Goal: Task Accomplishment & Management: Use online tool/utility

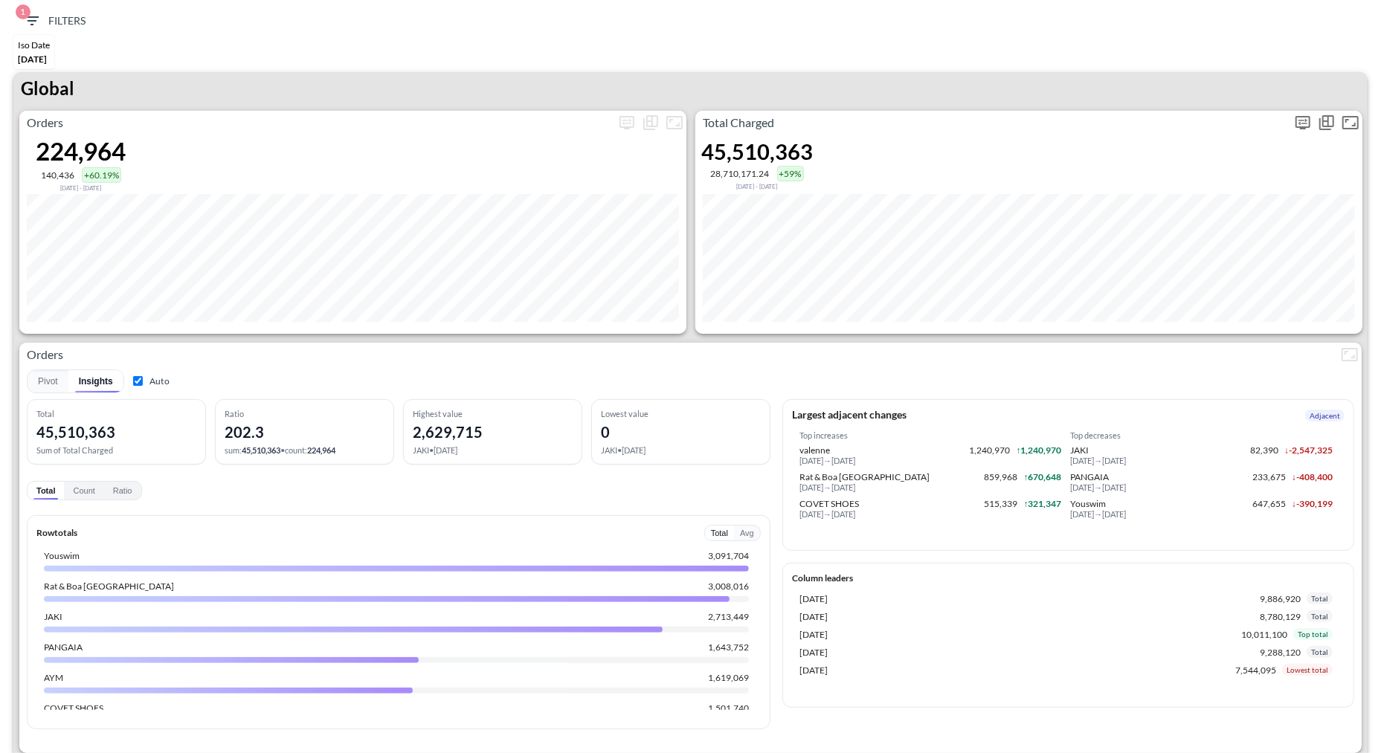
click at [1301, 132] on button "more" at bounding box center [1303, 123] width 24 height 24
click at [1185, 239] on body "BI.P.EYE, Interactive Analytics Dashboards 1 Filters Iso Date May 01, 2025 Glob…" at bounding box center [692, 376] width 1384 height 753
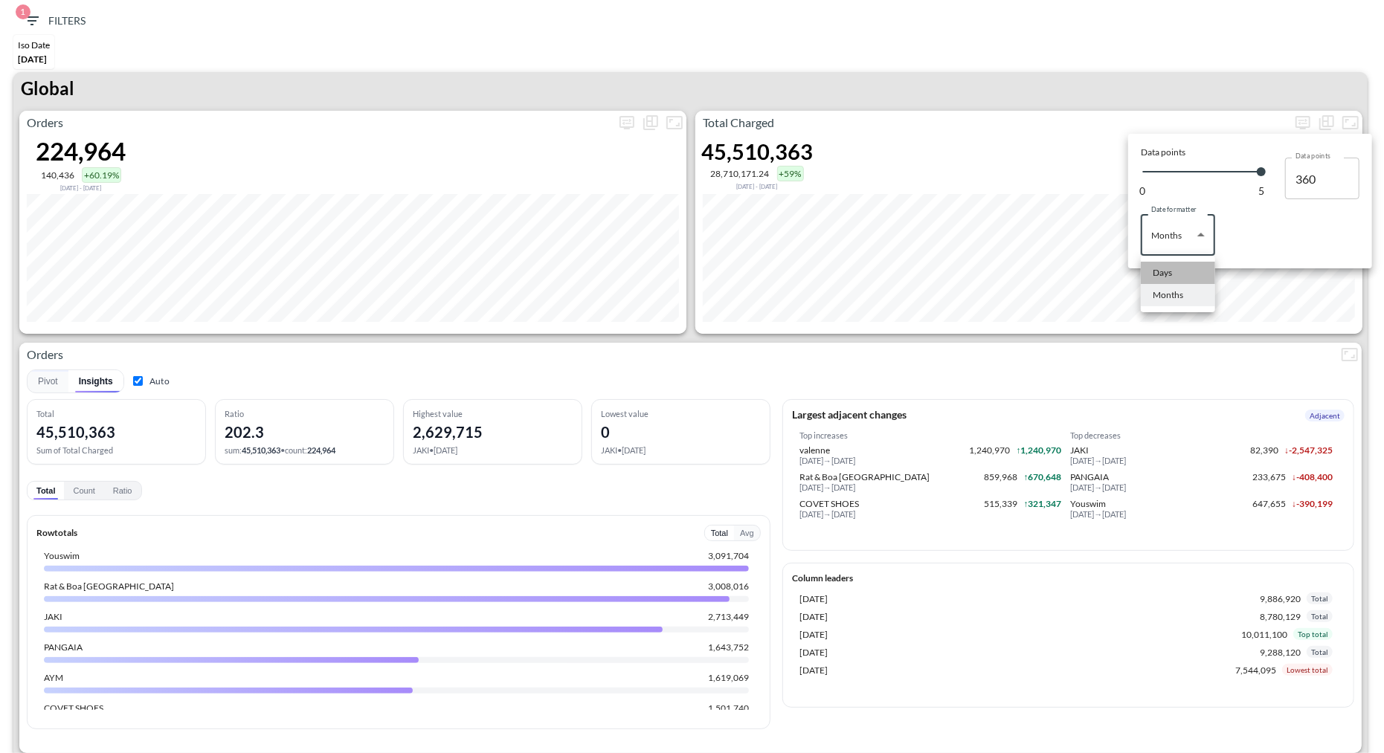
click at [1171, 275] on div "Days" at bounding box center [1162, 272] width 19 height 13
type input "Days"
type input "142"
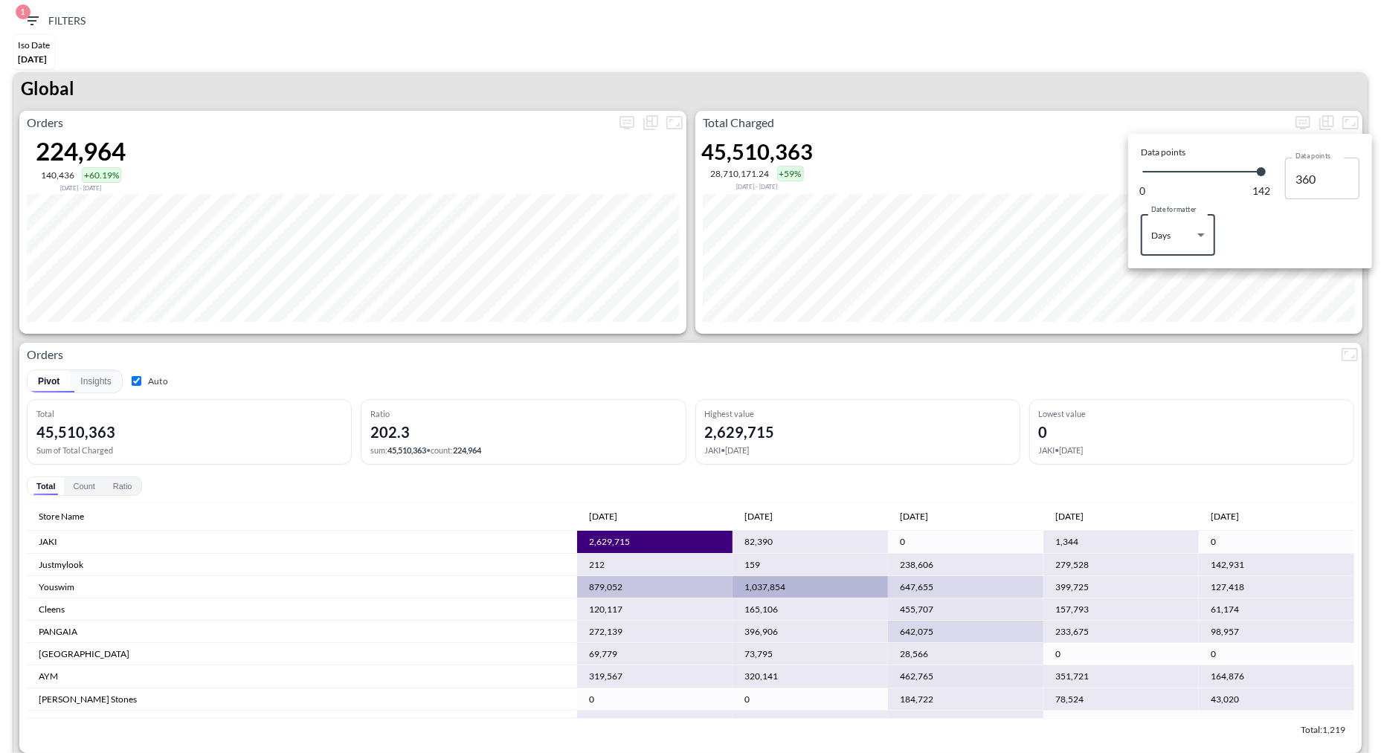
click at [1103, 65] on div at bounding box center [692, 376] width 1384 height 753
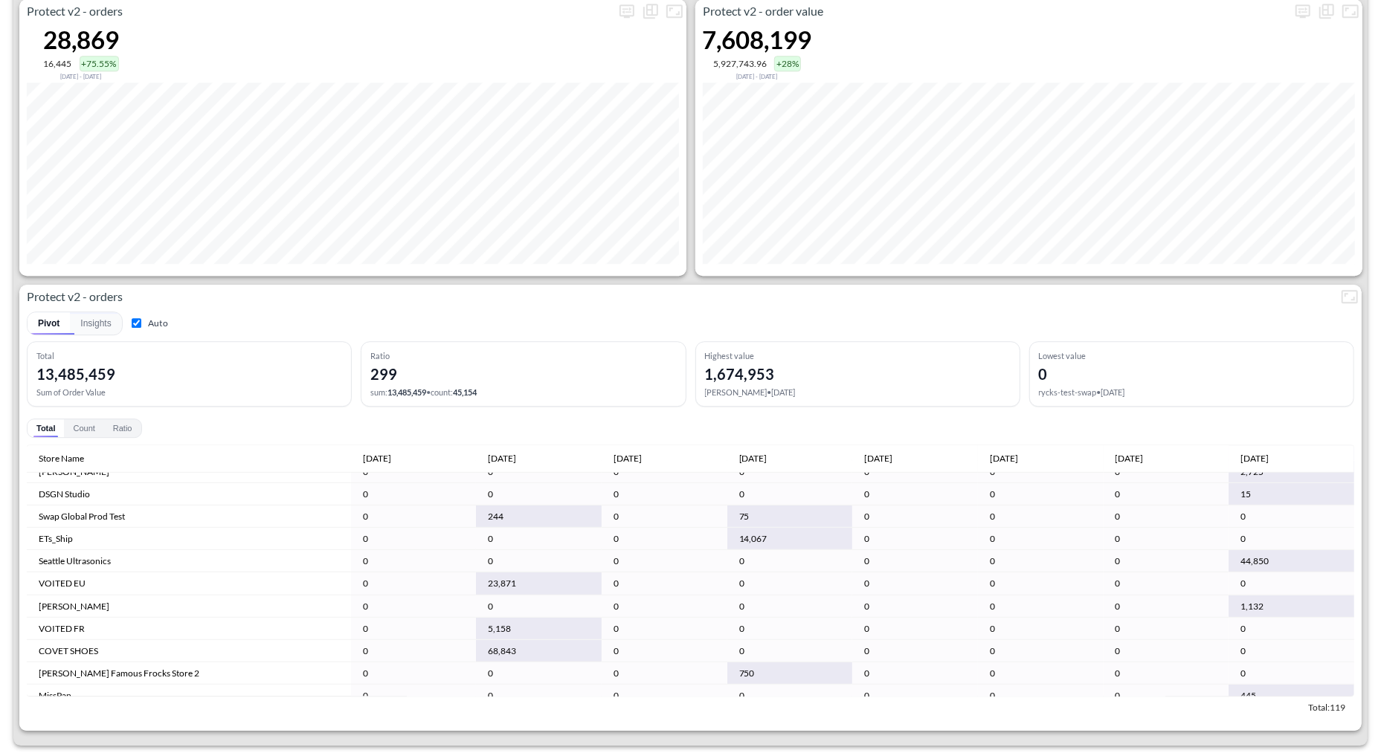
scroll to position [611, 0]
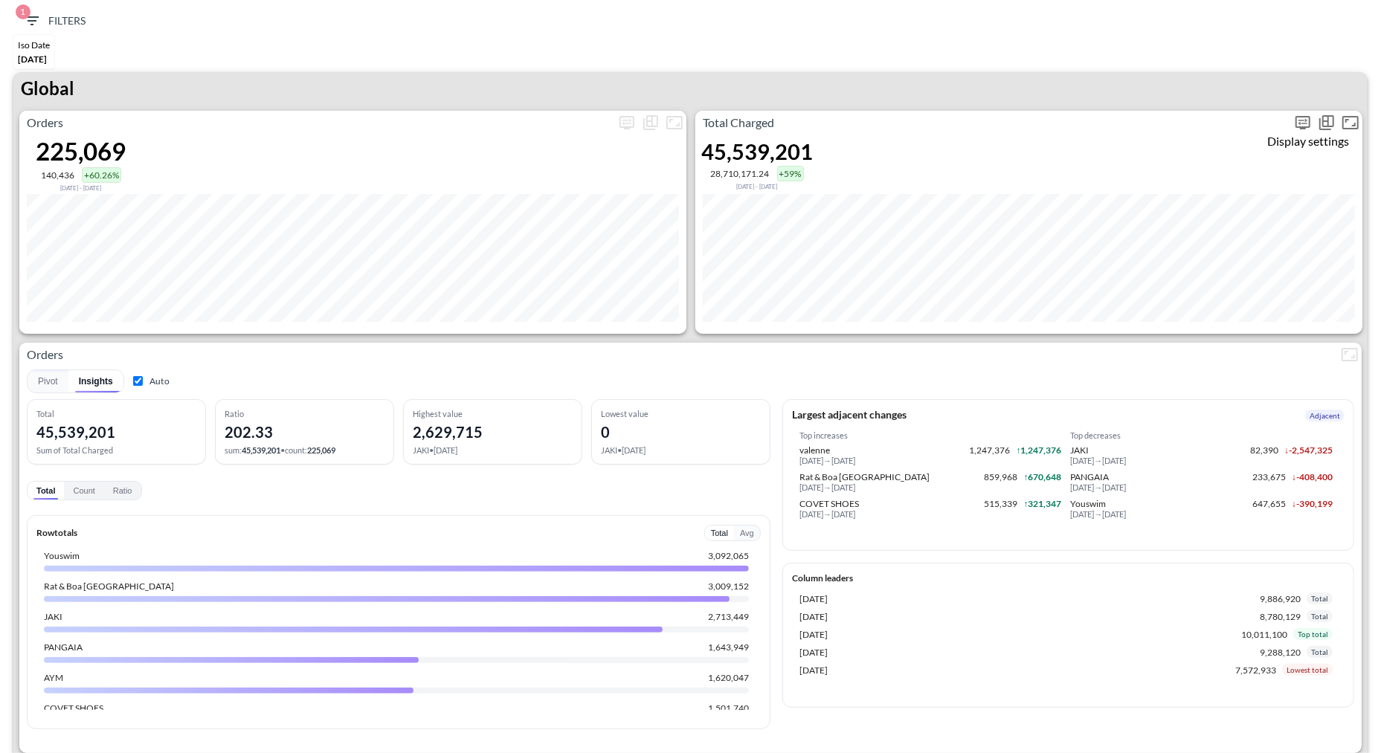
click at [1304, 123] on icon "more" at bounding box center [1303, 123] width 18 height 18
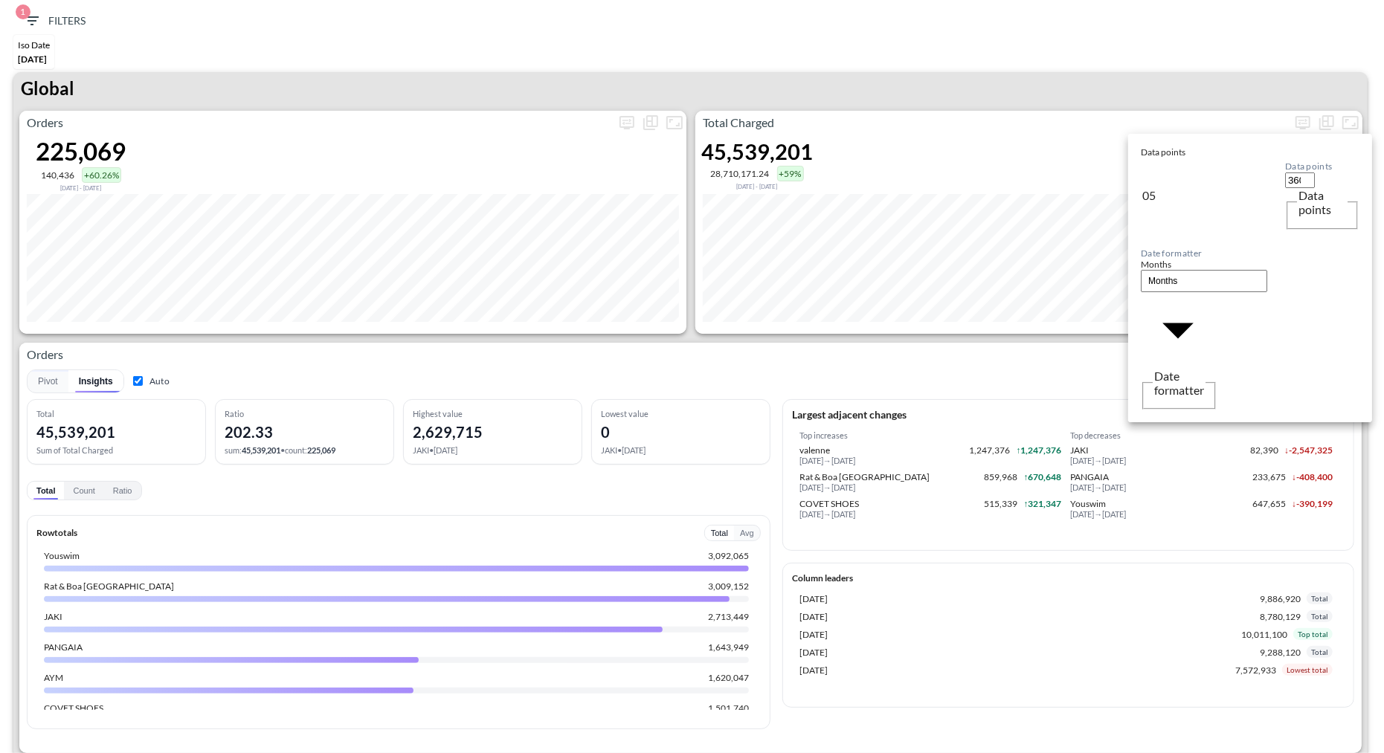
click at [1200, 244] on body "BI.P.EYE, Interactive Analytics Dashboards 1 Filters Iso Date [DATE] Global Ord…" at bounding box center [692, 376] width 1384 height 753
click at [1176, 266] on li "Days" at bounding box center [1178, 273] width 74 height 22
type input "Days"
type input "142"
click at [821, 347] on div at bounding box center [692, 376] width 1384 height 753
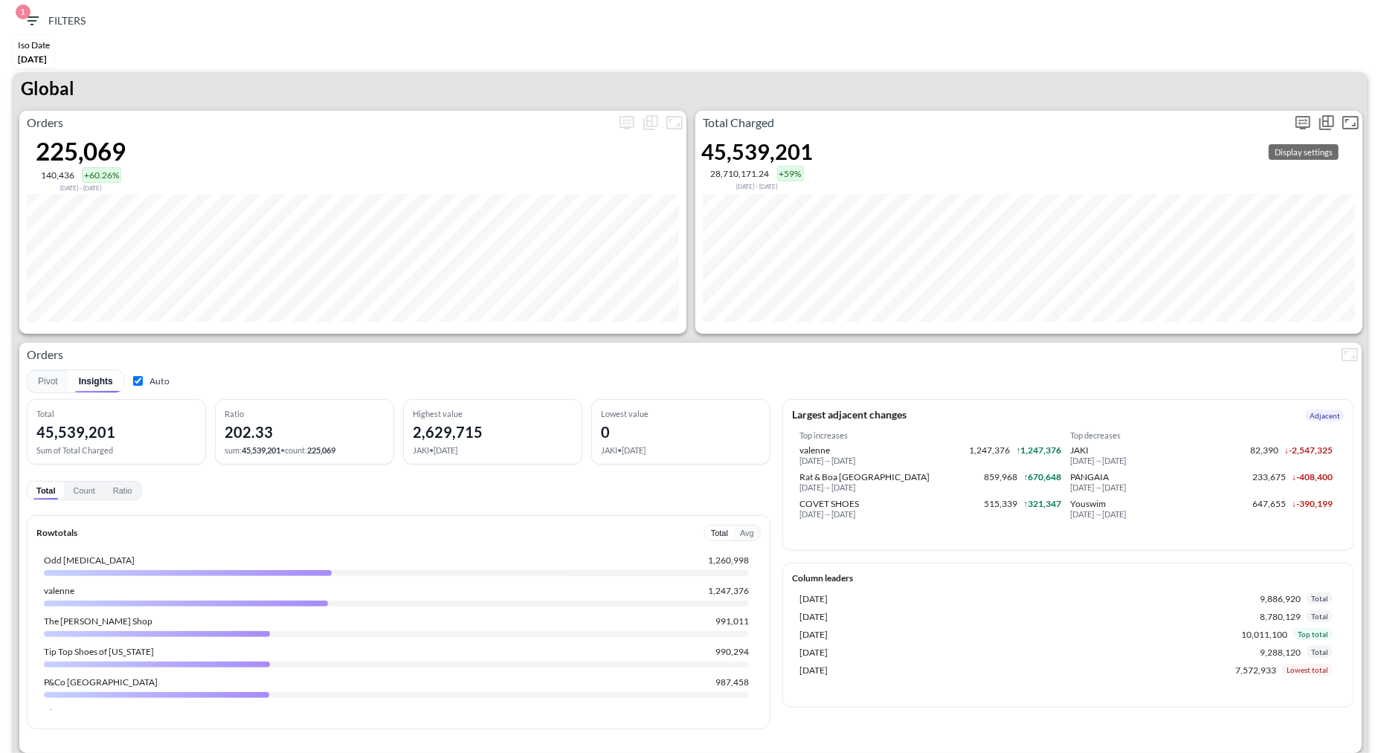
click at [1307, 123] on icon "more" at bounding box center [1303, 123] width 18 height 18
click at [1169, 231] on body "BI.P.EYE, Interactive Analytics Dashboards 1 Filters Iso Date [DATE] Global Ord…" at bounding box center [692, 376] width 1384 height 753
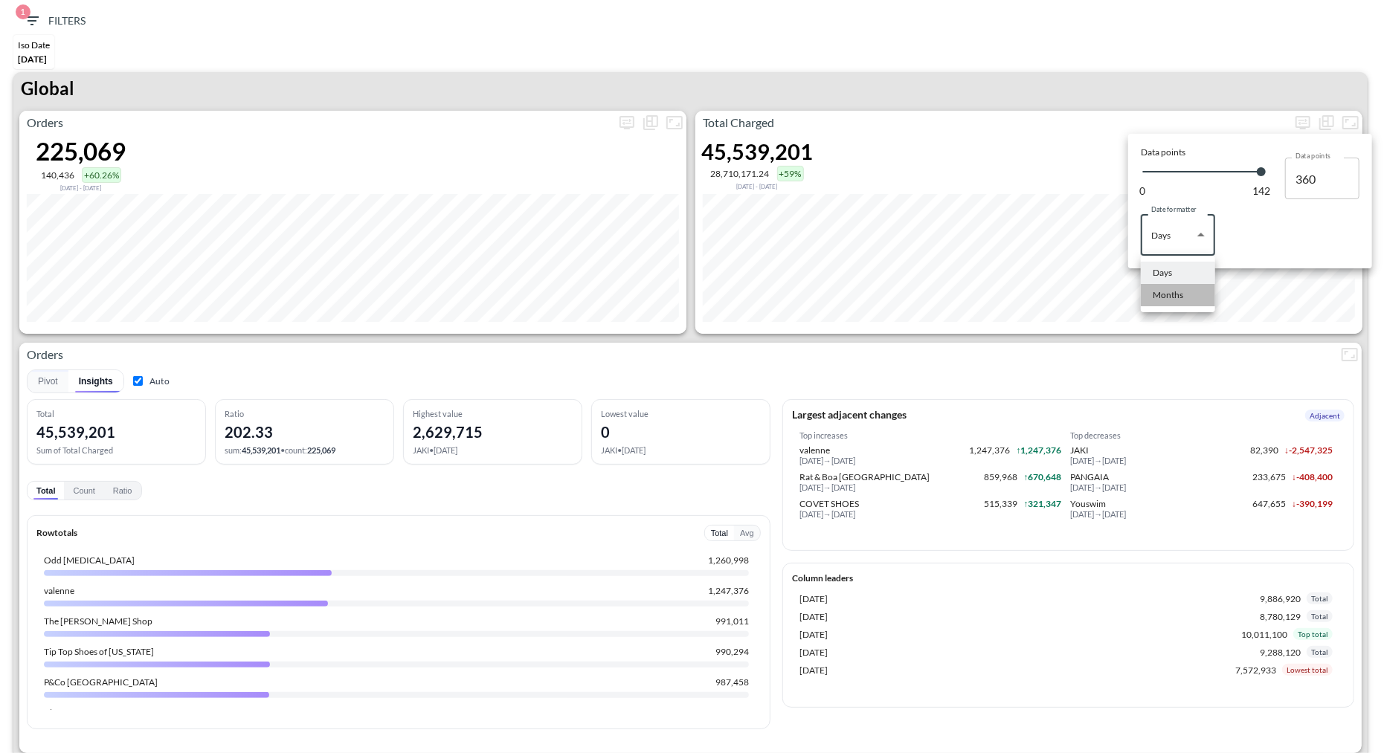
click at [1179, 302] on li "Months" at bounding box center [1178, 295] width 74 height 22
type input "Months"
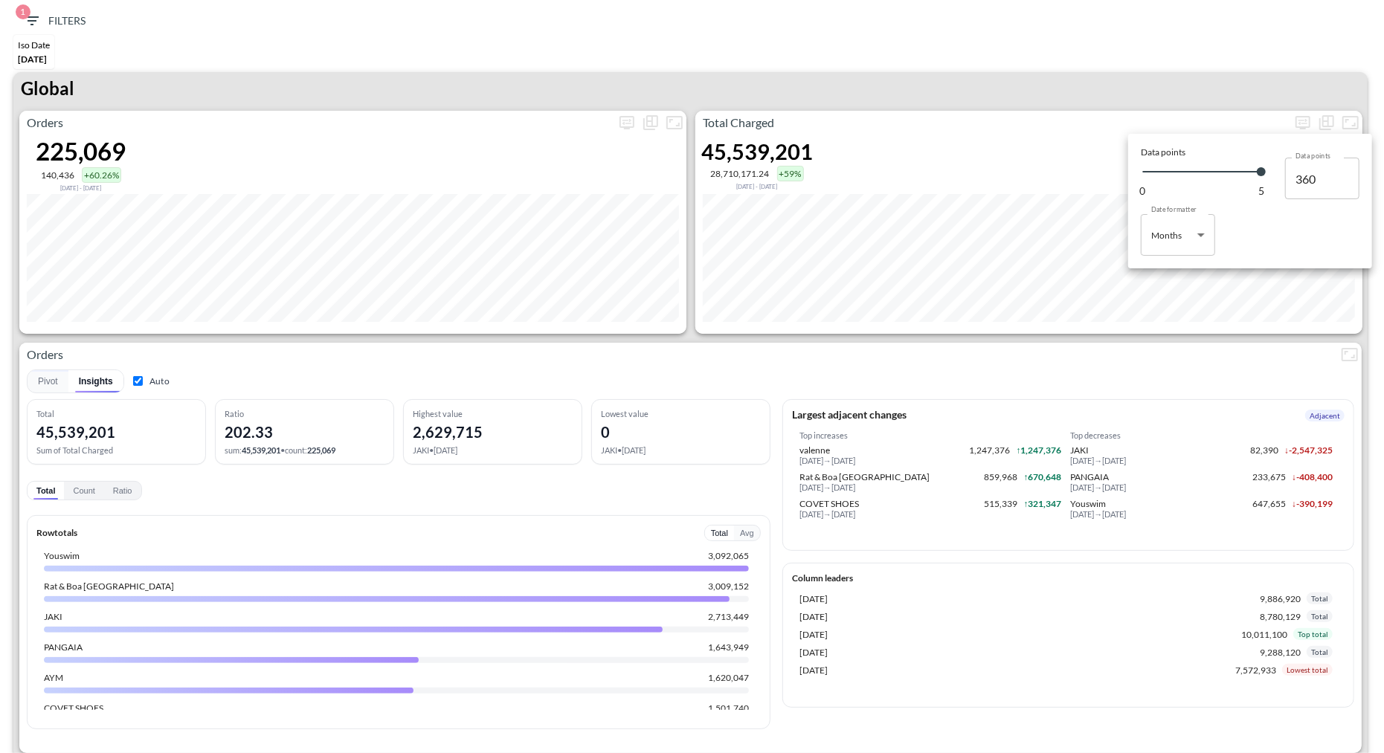
click at [1076, 82] on div at bounding box center [692, 376] width 1384 height 753
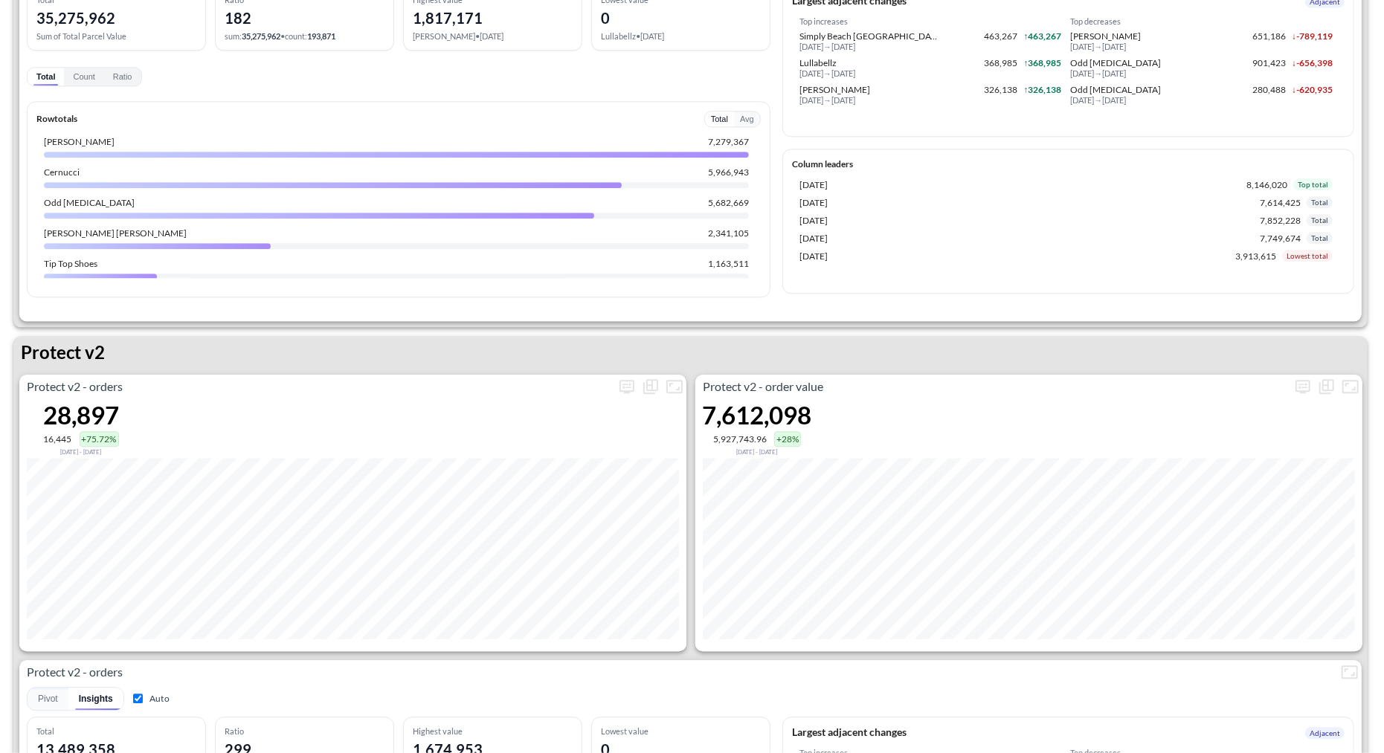
scroll to position [2938, 0]
